Goal: Task Accomplishment & Management: Use online tool/utility

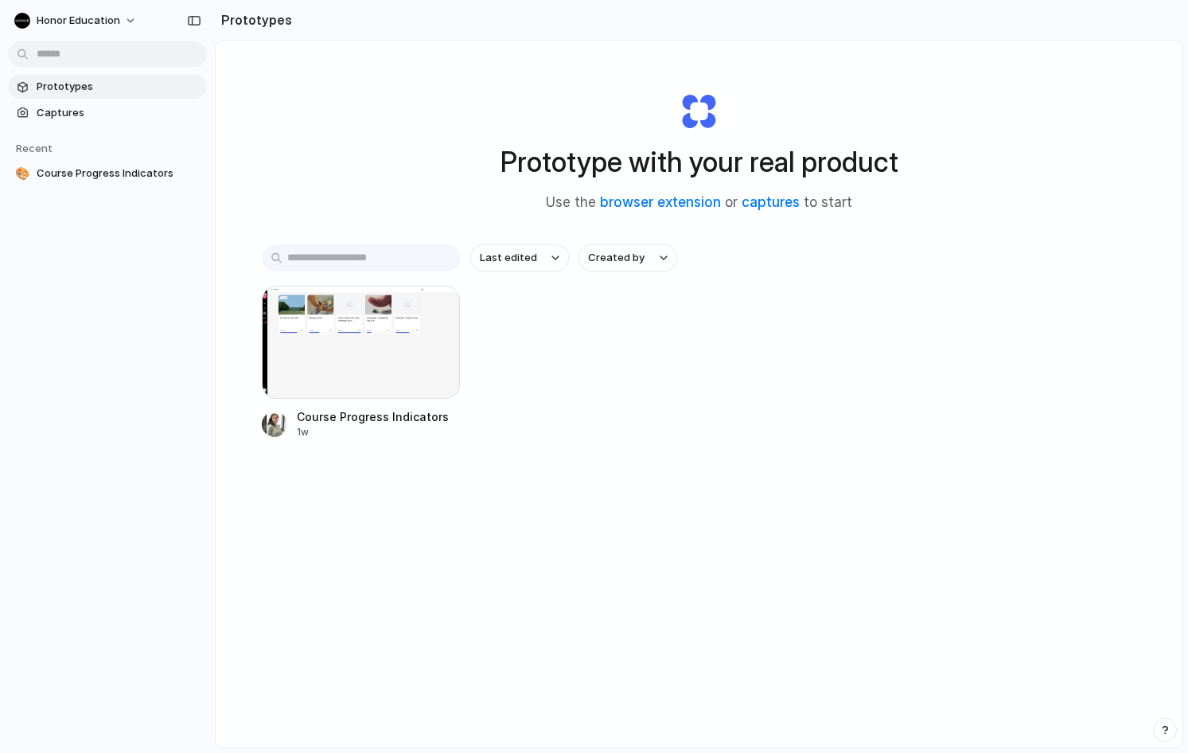
click at [64, 88] on span "Prototypes" at bounding box center [119, 87] width 164 height 16
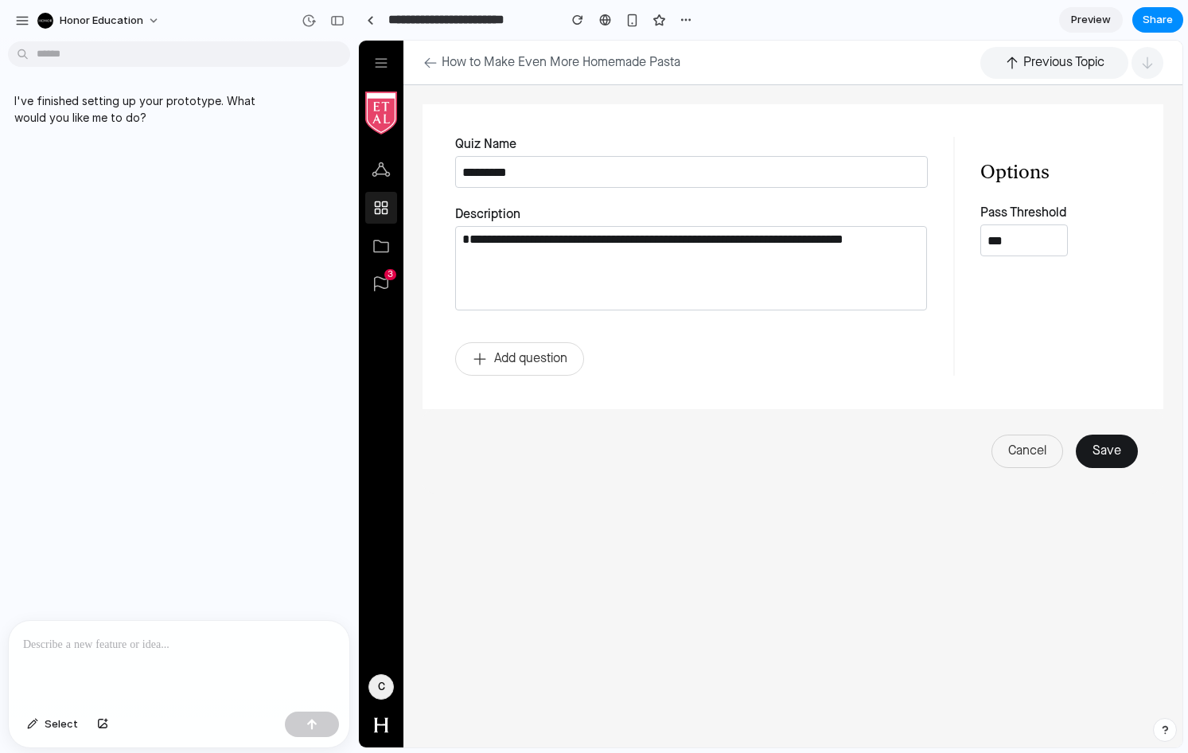
click at [177, 644] on p at bounding box center [179, 644] width 312 height 19
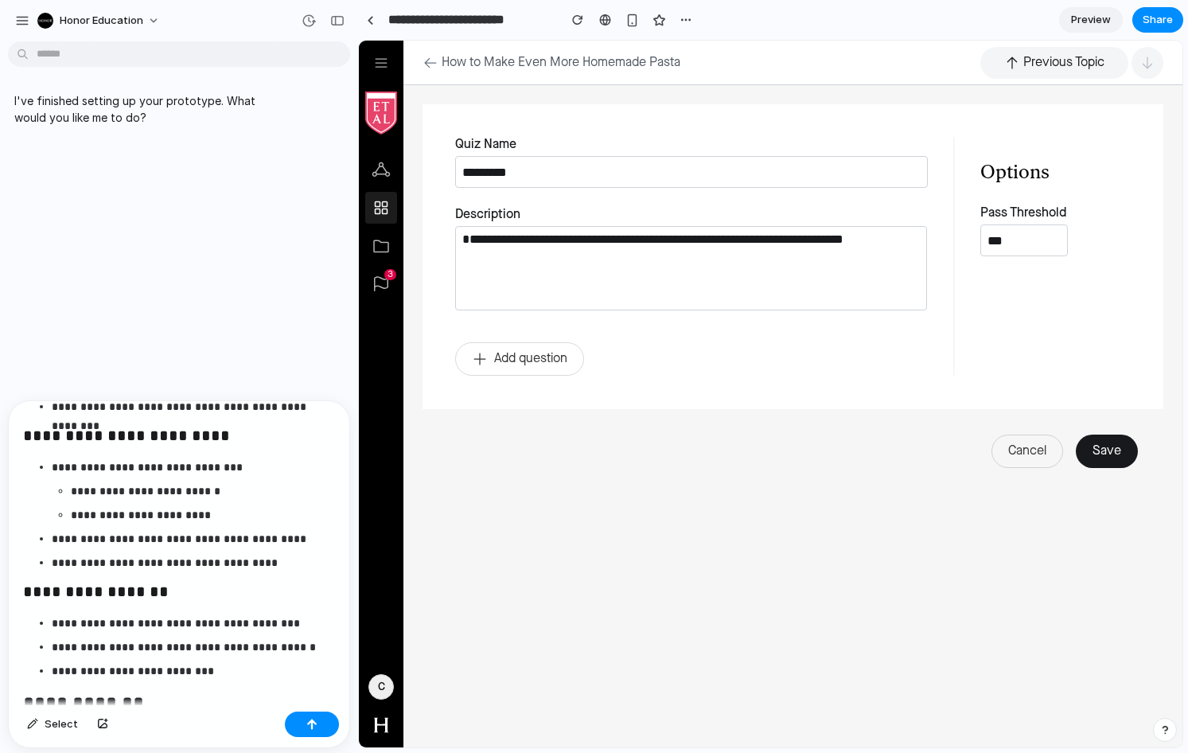
scroll to position [1979, 0]
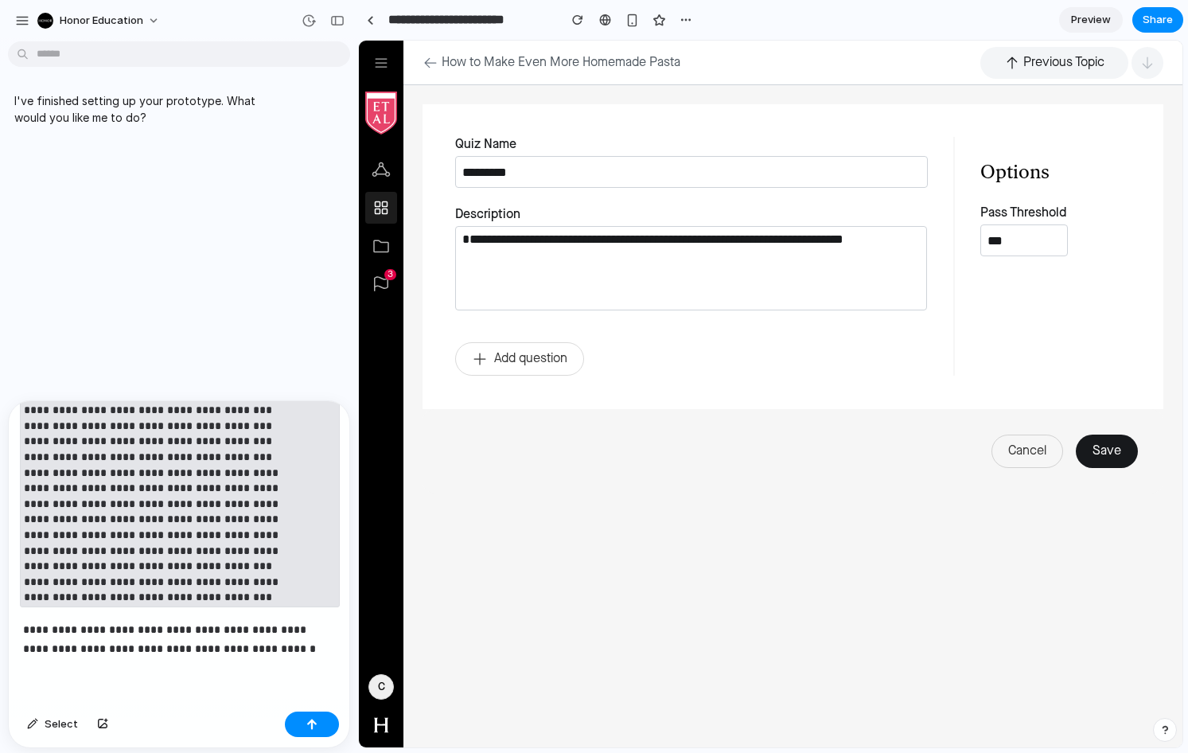
click at [274, 651] on p "**********" at bounding box center [179, 639] width 312 height 38
click at [304, 722] on button "button" at bounding box center [312, 723] width 54 height 25
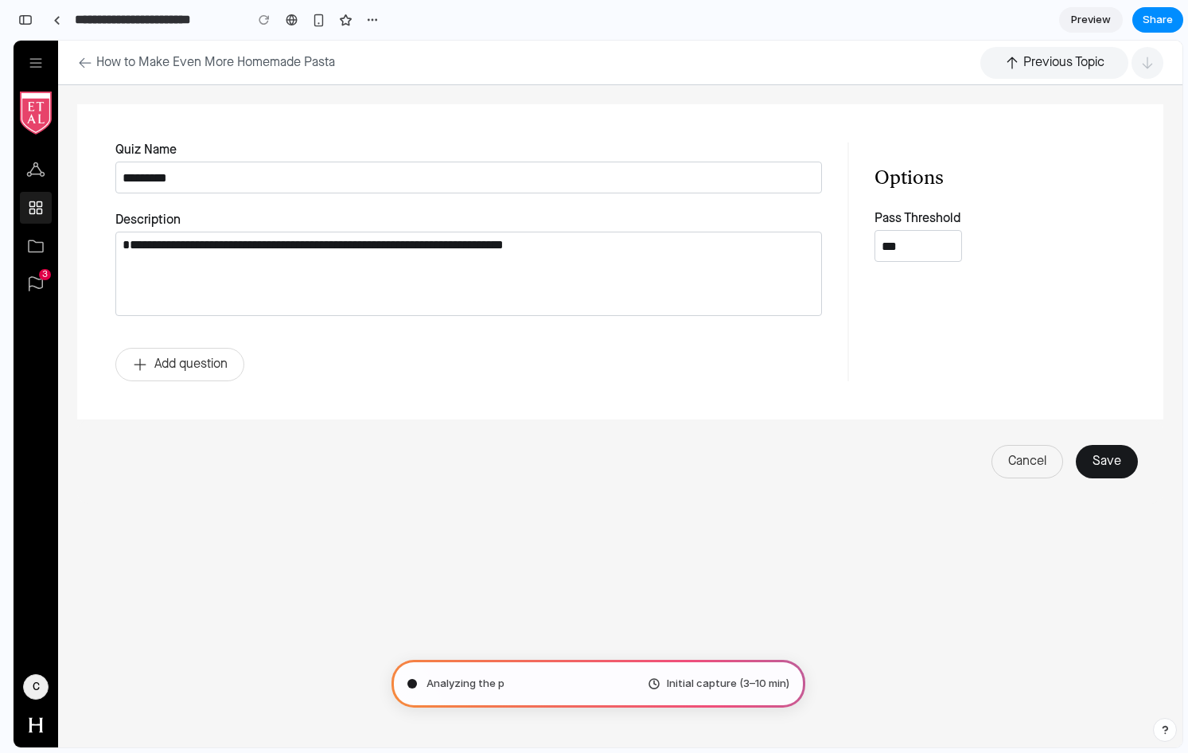
scroll to position [3652, 0]
type input "**********"
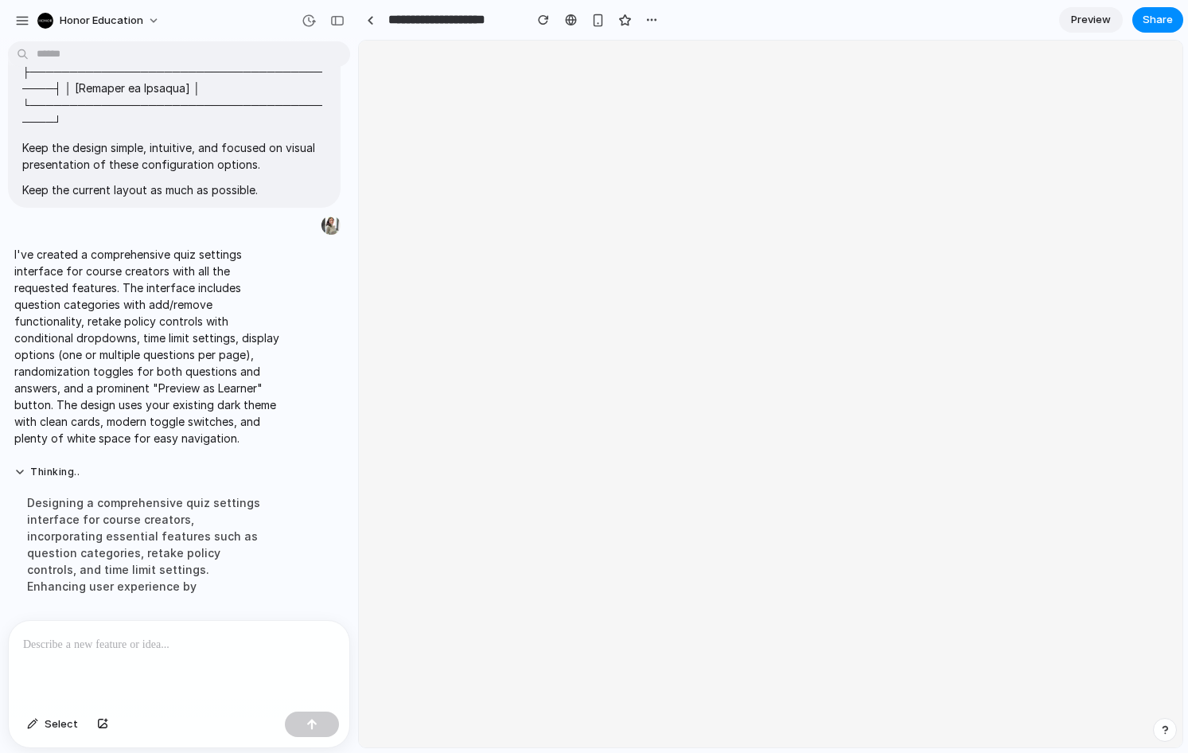
scroll to position [0, 0]
select select "*"
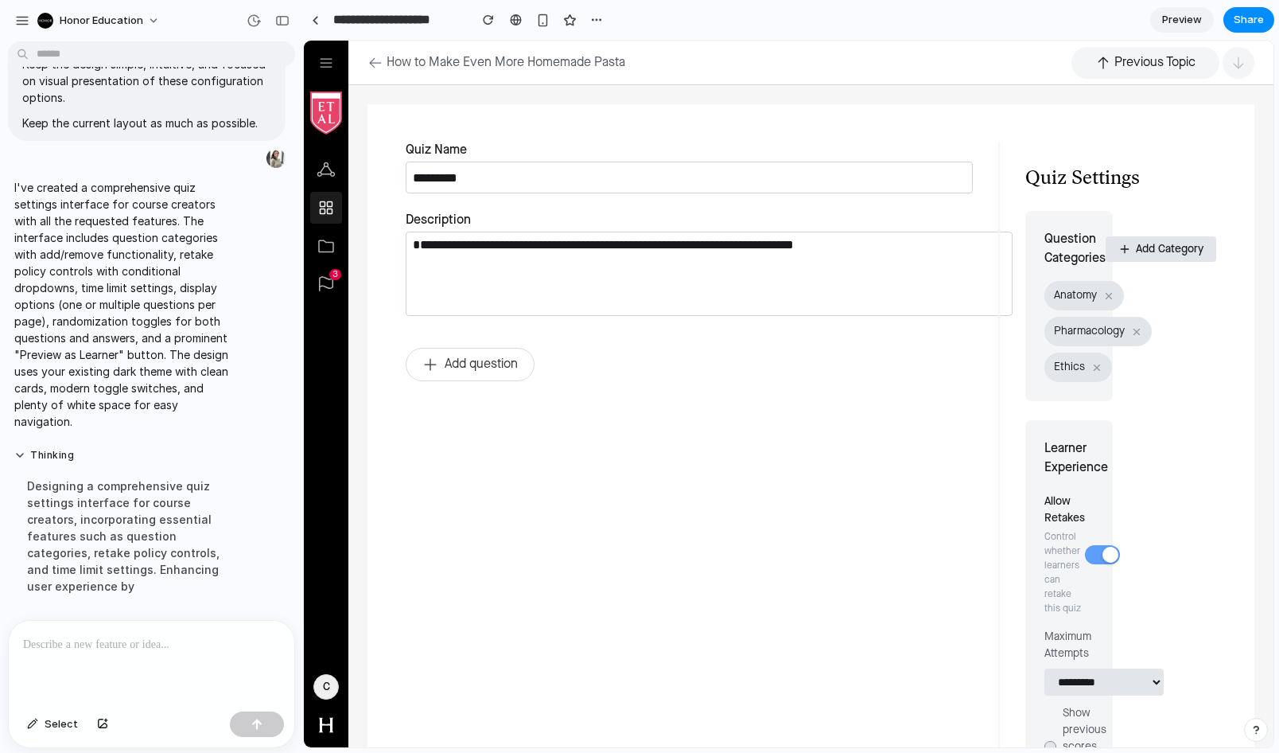
scroll to position [3025, 0]
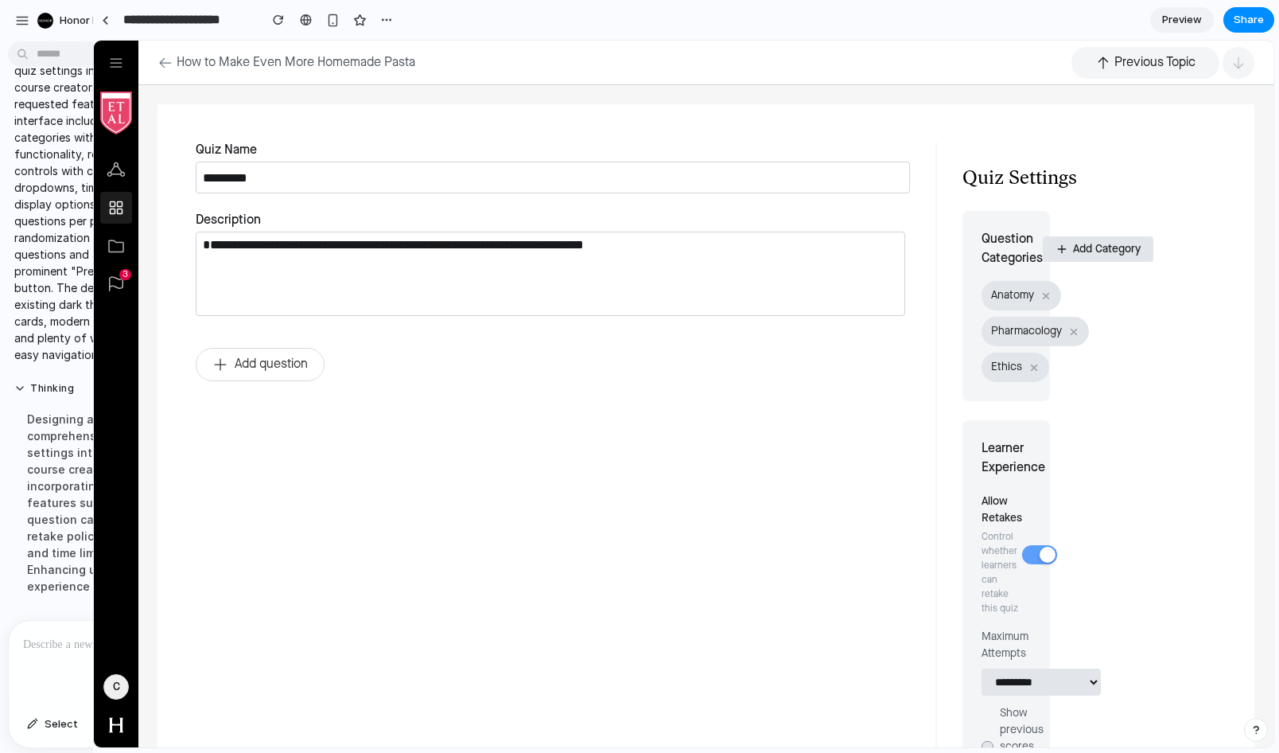
drag, startPoint x: 356, startPoint y: 379, endPoint x: 100, endPoint y: 355, distance: 257.4
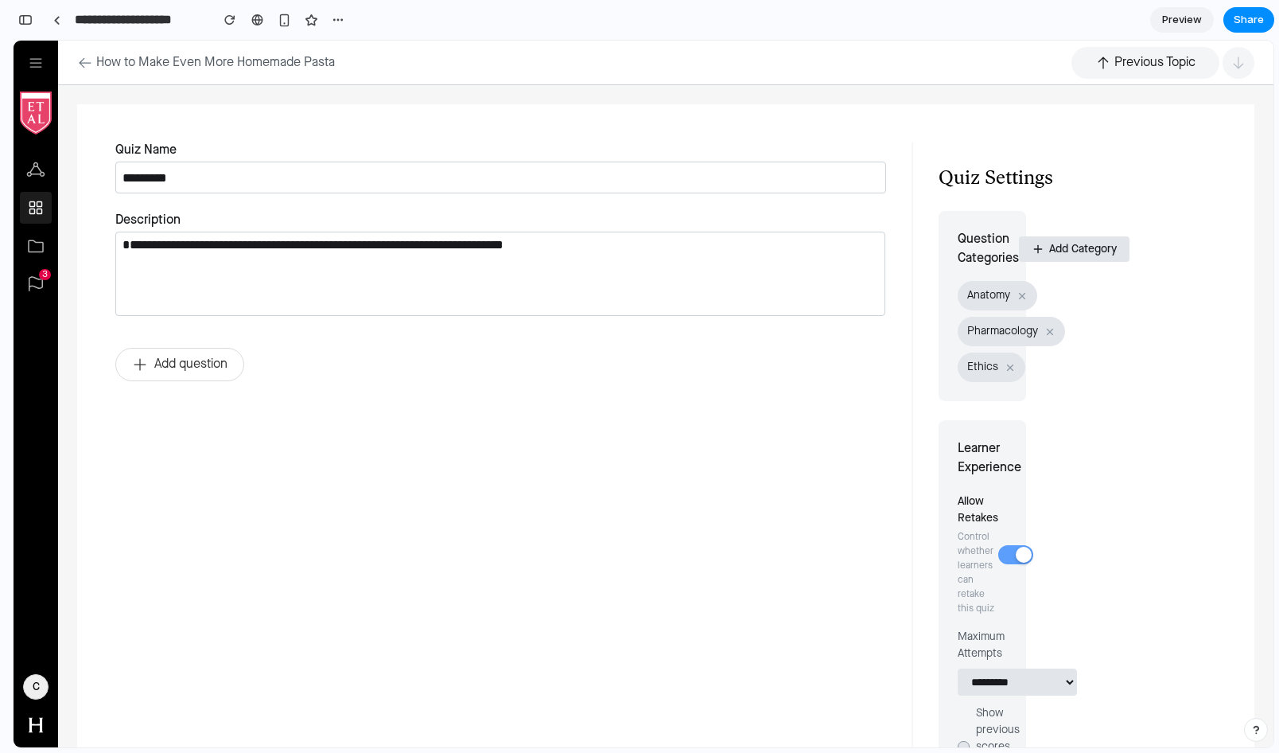
click at [1068, 251] on span "Add Category" at bounding box center [1083, 249] width 68 height 13
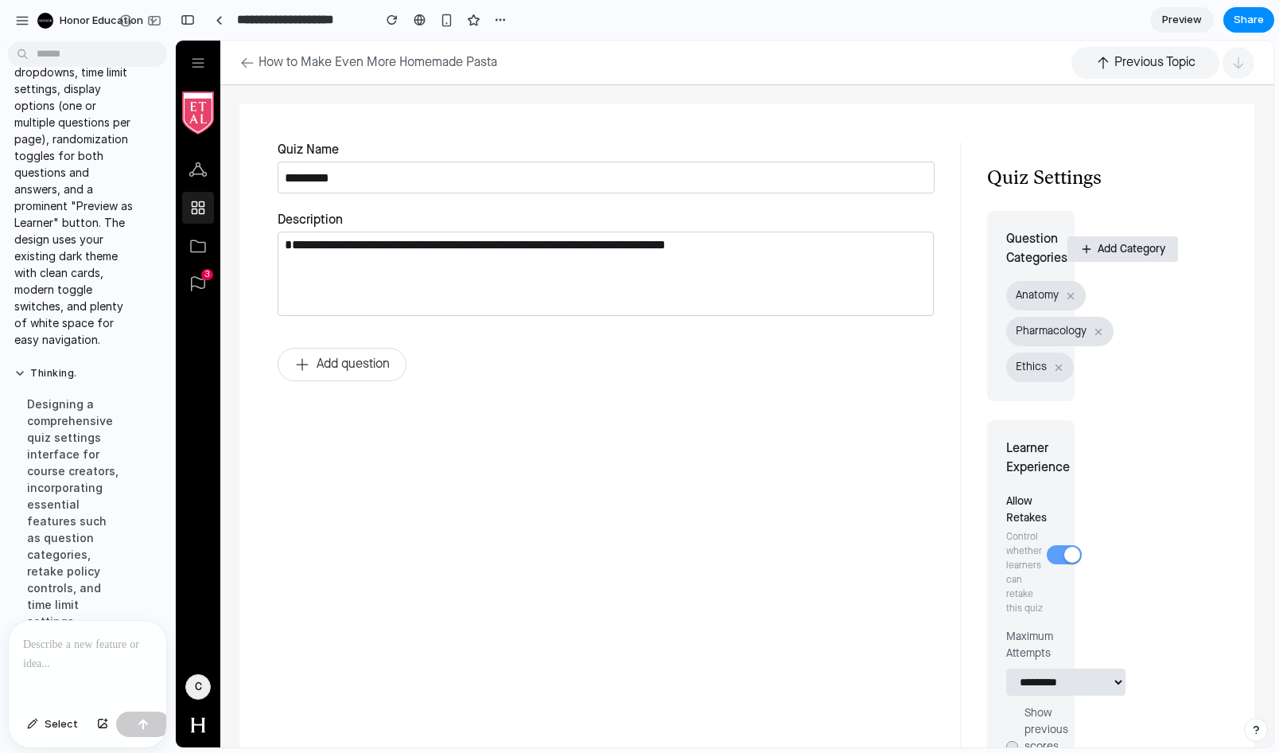
scroll to position [4445, 0]
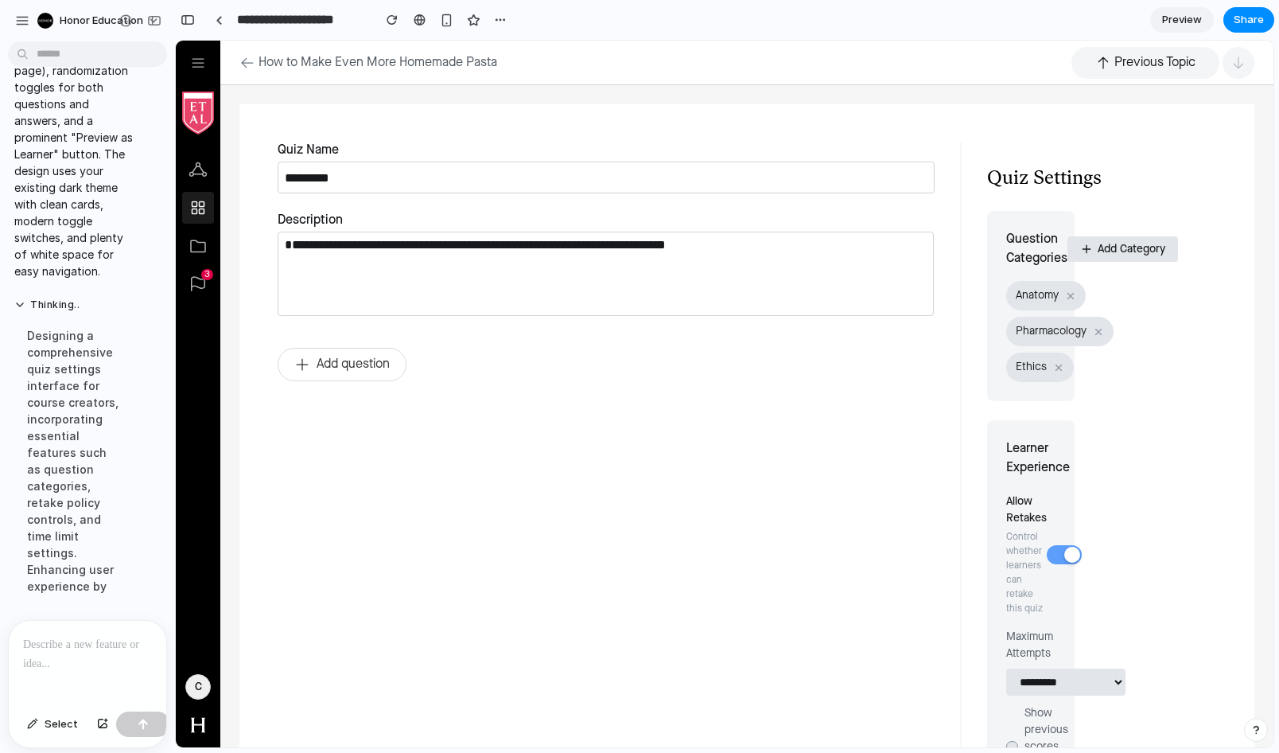
click at [68, 630] on div at bounding box center [88, 663] width 158 height 84
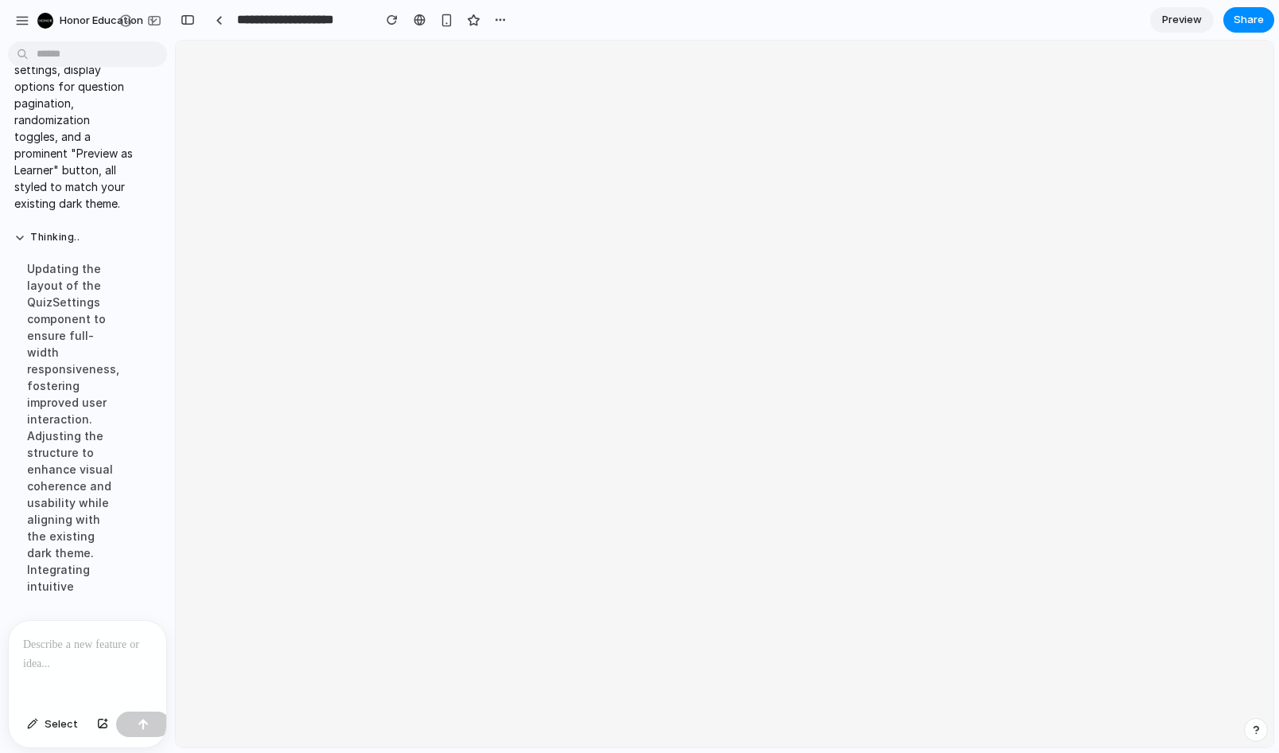
scroll to position [0, 0]
select select "*"
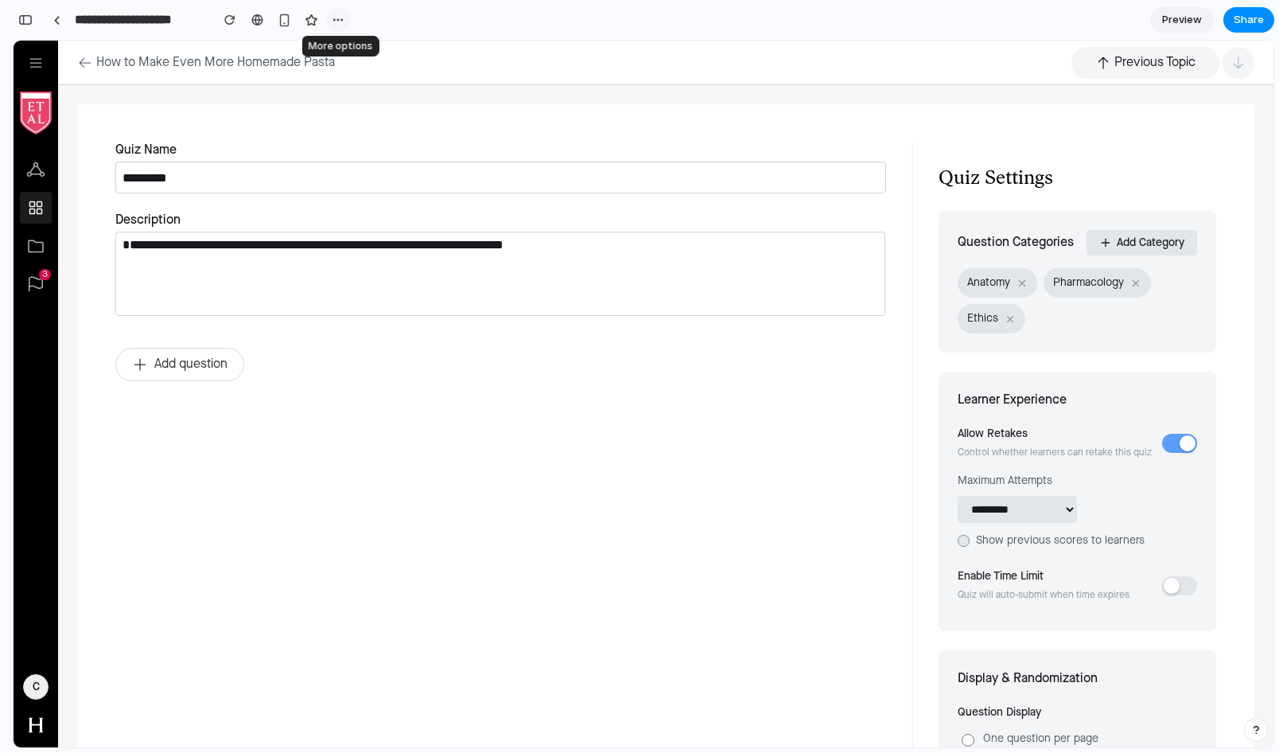
click at [337, 18] on div "button" at bounding box center [338, 20] width 13 height 13
click at [337, 18] on div "Duplicate Delete" at bounding box center [639, 376] width 1279 height 753
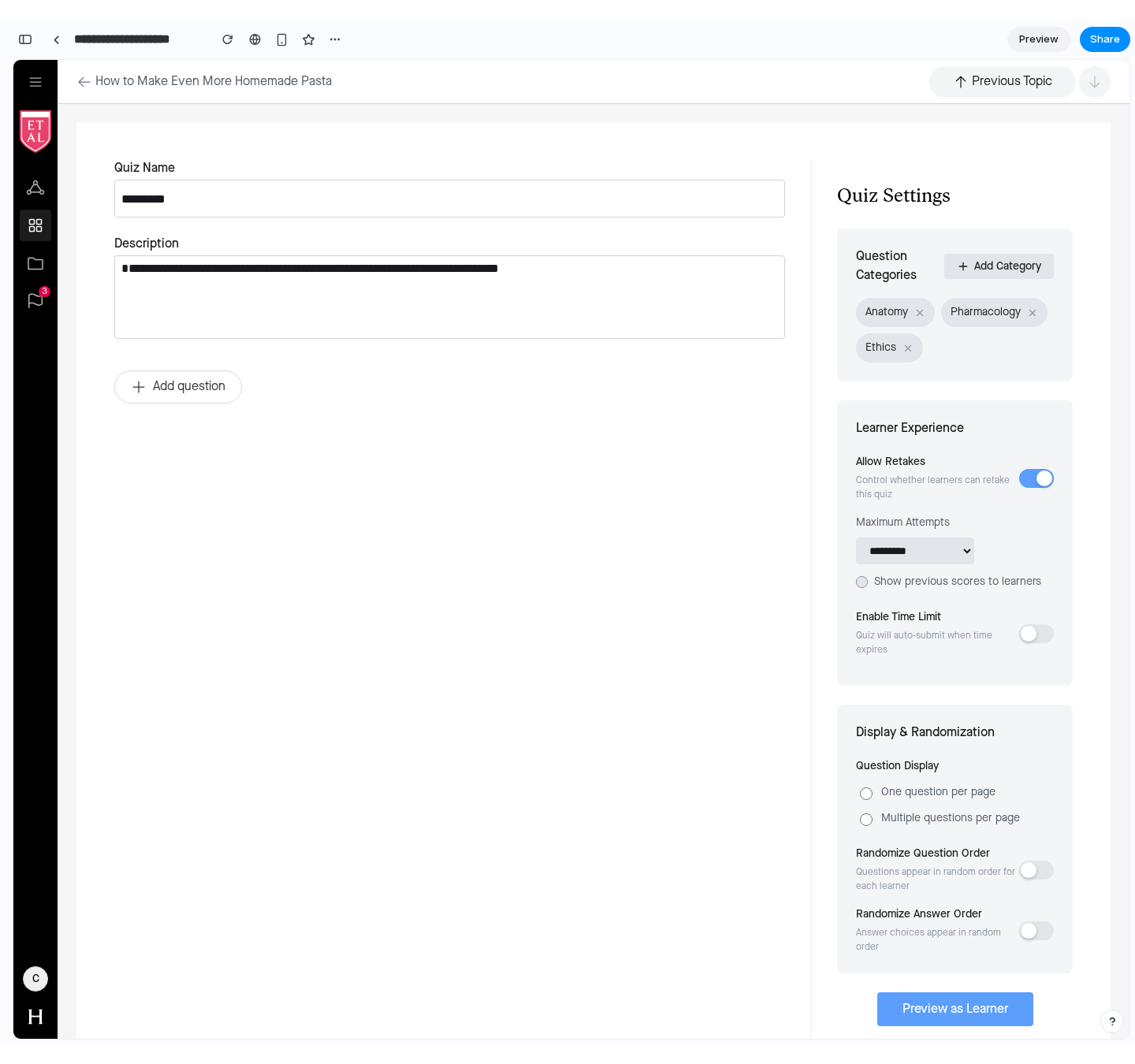
scroll to position [4709, 0]
